Goal: Check status: Check status

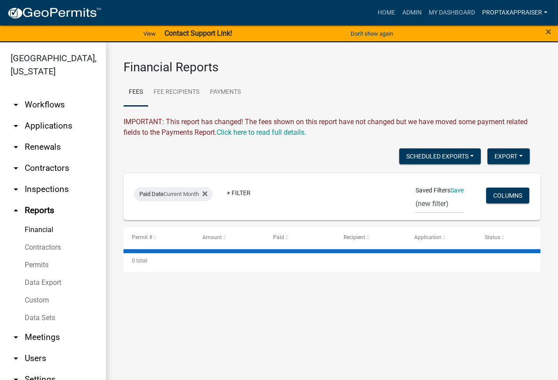
click at [509, 10] on link "PropTaxAppraiser" at bounding box center [514, 12] width 72 height 17
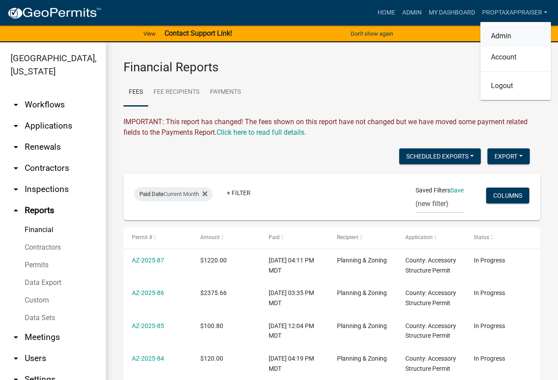
click at [501, 38] on link "Admin" at bounding box center [515, 36] width 71 height 21
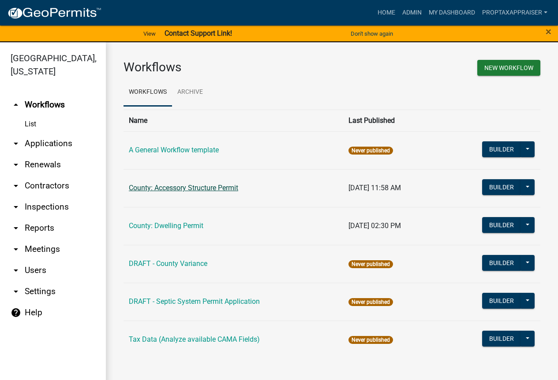
click at [204, 189] on link "County: Accessory Structure Permit" at bounding box center [183, 188] width 109 height 8
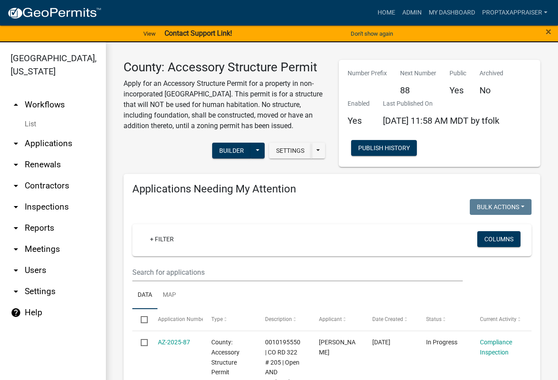
click at [44, 106] on link "arrow_drop_up Workflows" at bounding box center [53, 104] width 106 height 21
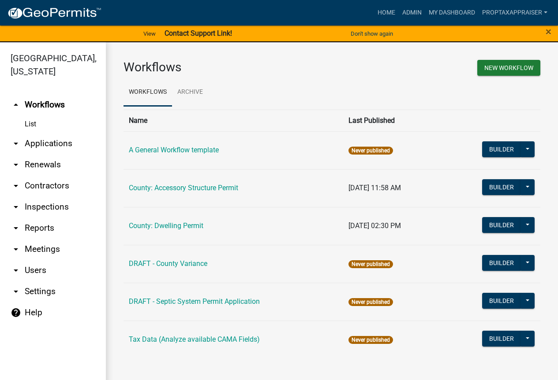
click at [44, 106] on link "arrow_drop_up Workflows" at bounding box center [53, 104] width 106 height 21
click at [48, 144] on link "arrow_drop_down Applications" at bounding box center [53, 143] width 106 height 21
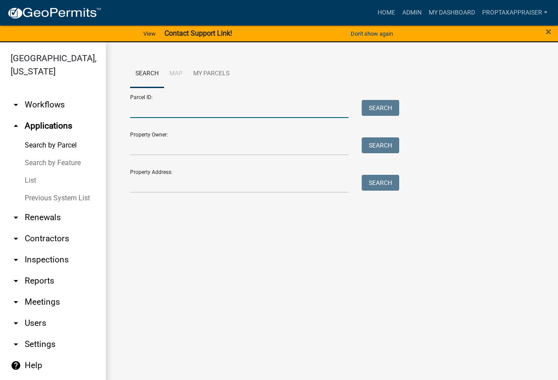
click at [171, 106] on input "Parcel ID:" at bounding box center [239, 109] width 218 height 18
type input "0010183950"
click at [391, 109] on button "Search" at bounding box center [379, 108] width 37 height 16
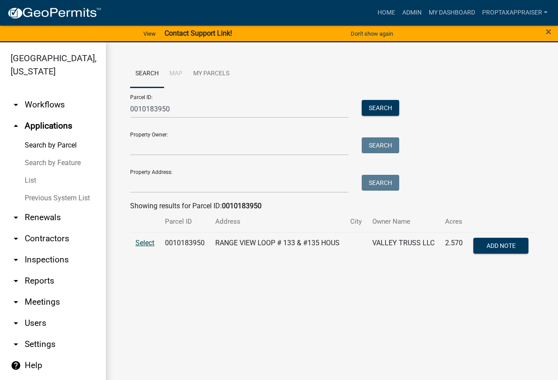
click at [141, 243] on span "Select" at bounding box center [144, 243] width 19 height 8
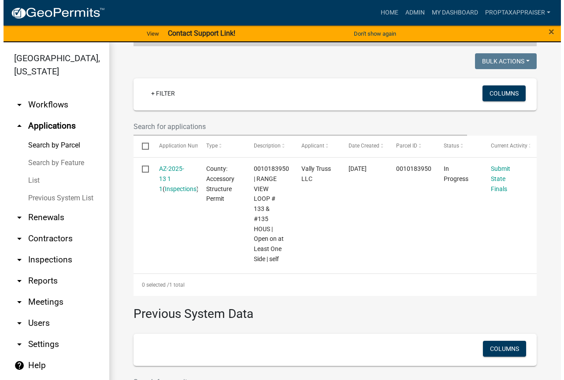
scroll to position [220, 0]
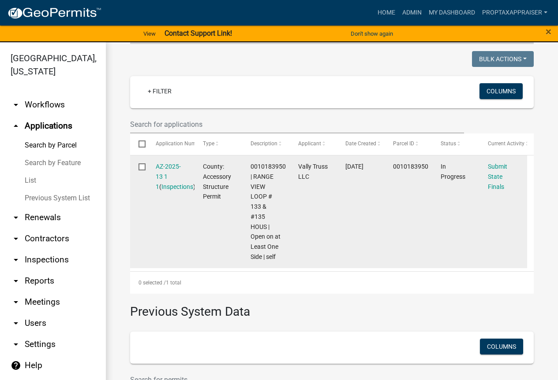
click at [153, 175] on datatable-body-cell "AZ-2025-13 1 1 ( Inspections )" at bounding box center [171, 212] width 48 height 113
click at [165, 167] on link "AZ-2025-13 1 1" at bounding box center [168, 176] width 25 height 27
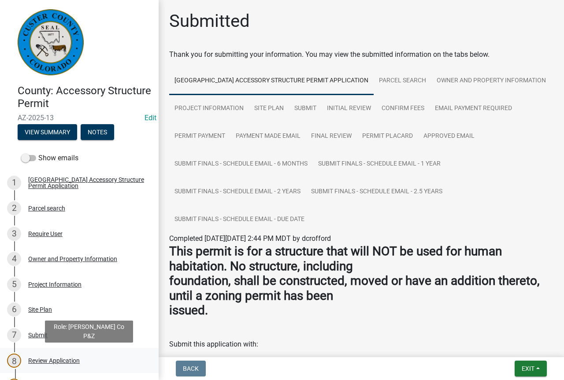
click at [64, 360] on div "Review Application" at bounding box center [54, 361] width 52 height 6
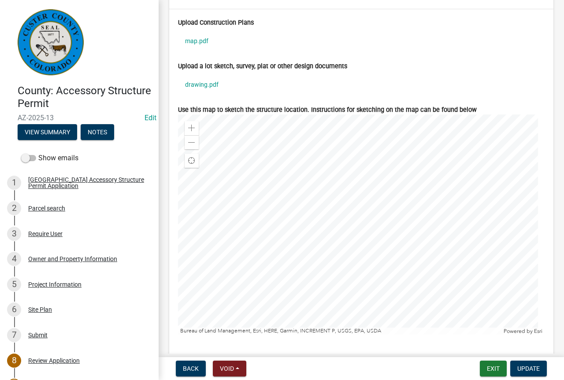
scroll to position [3086, 0]
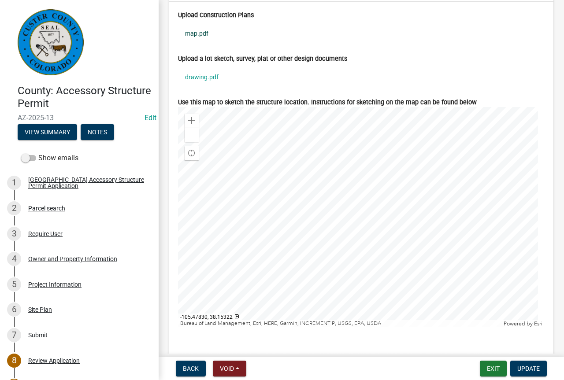
click at [199, 40] on link "map.pdf" at bounding box center [361, 33] width 367 height 20
click at [214, 87] on link "drawing.pdf" at bounding box center [361, 77] width 367 height 20
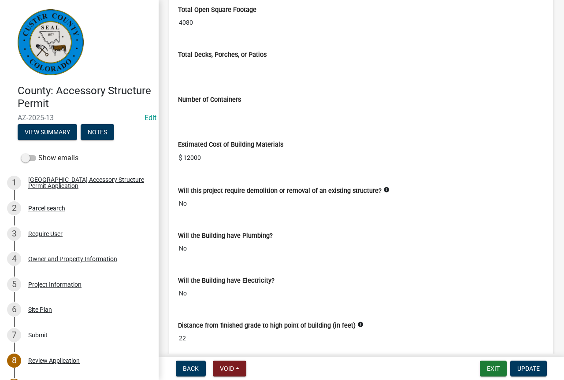
scroll to position [2072, 0]
